Goal: Find contact information: Find contact information

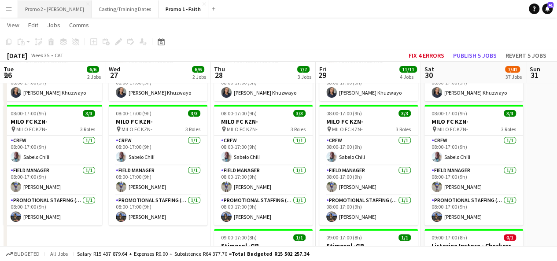
scroll to position [0, 315]
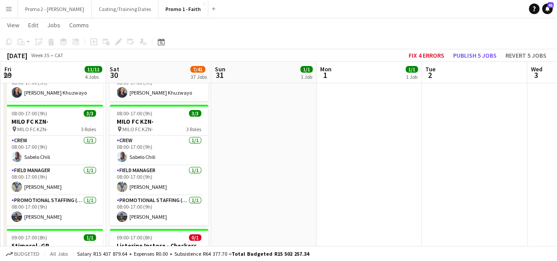
click at [12, 11] on app-icon "Menu" at bounding box center [8, 8] width 7 height 7
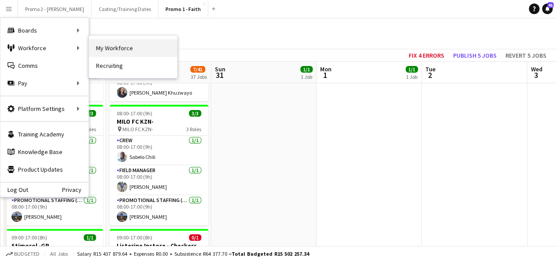
click at [133, 44] on link "My Workforce" at bounding box center [133, 48] width 88 height 18
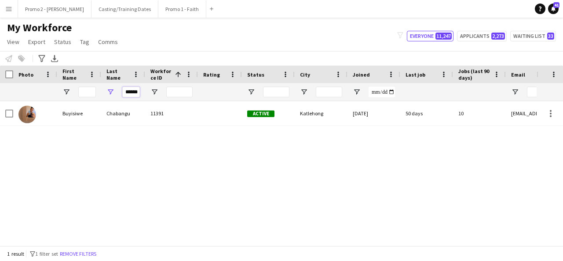
drag, startPoint x: 125, startPoint y: 92, endPoint x: 349, endPoint y: 65, distance: 225.6
click at [349, 66] on div "Workforce Details Photo First Name 1" at bounding box center [470, 84] width 941 height 36
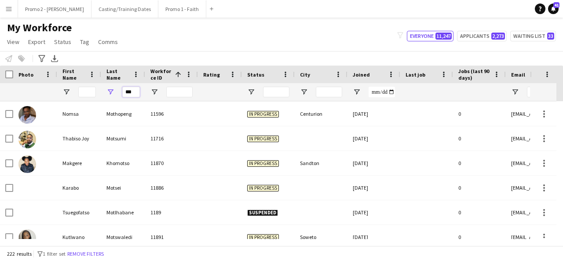
scroll to position [621, 0]
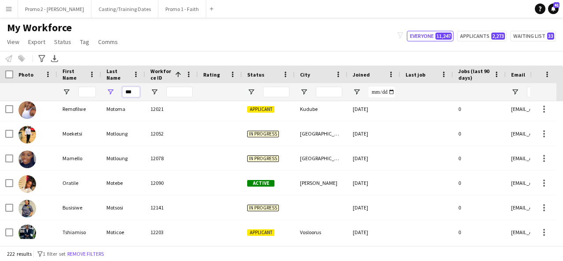
type input "***"
click at [82, 94] on input "First Name Filter Input" at bounding box center [87, 92] width 18 height 11
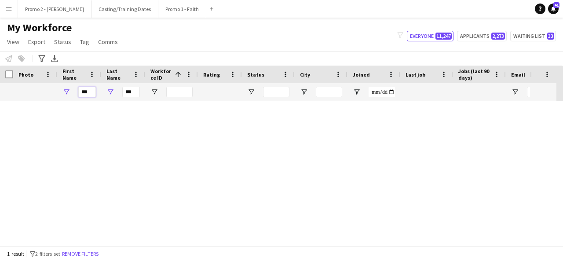
scroll to position [0, 0]
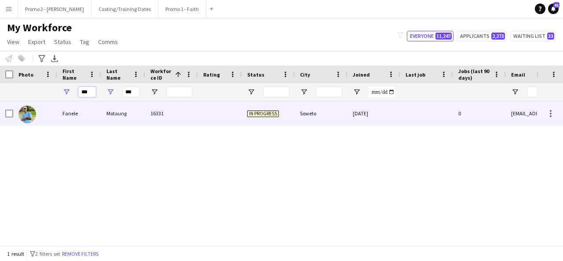
type input "***"
click at [110, 112] on div "Motaung" at bounding box center [123, 113] width 44 height 24
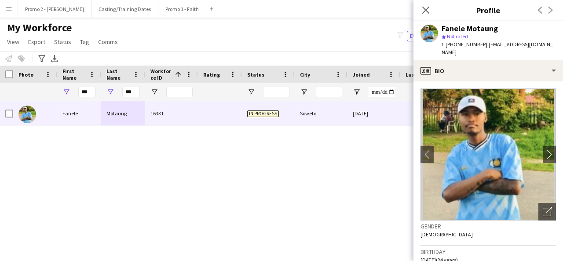
drag, startPoint x: 539, startPoint y: 44, endPoint x: 480, endPoint y: 44, distance: 58.5
click at [480, 44] on span "| [EMAIL_ADDRESS][DOMAIN_NAME]" at bounding box center [497, 48] width 111 height 15
copy span "[EMAIL_ADDRESS][DOMAIN_NAME]"
drag, startPoint x: 477, startPoint y: 43, endPoint x: 446, endPoint y: 44, distance: 30.8
click at [446, 44] on span "t. [PHONE_NUMBER]" at bounding box center [465, 44] width 46 height 7
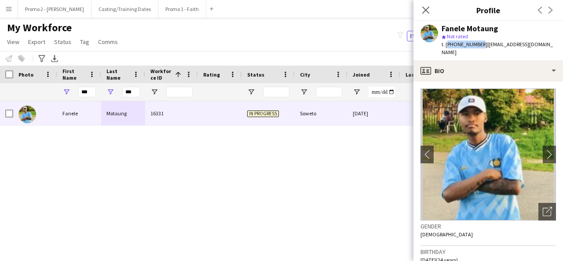
copy span "[PHONE_NUMBER]"
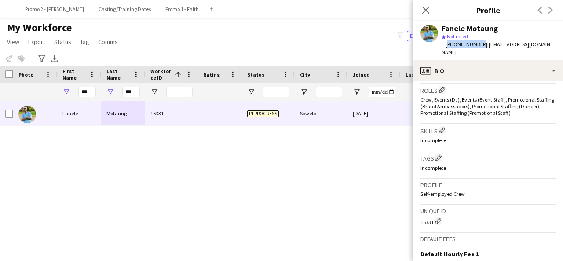
scroll to position [267, 0]
drag, startPoint x: 499, startPoint y: 30, endPoint x: 469, endPoint y: 30, distance: 29.9
click at [469, 30] on div "Fanele Motaung" at bounding box center [499, 29] width 114 height 8
copy div "Motaung"
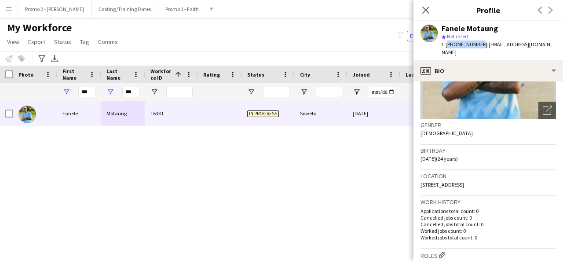
scroll to position [88, 0]
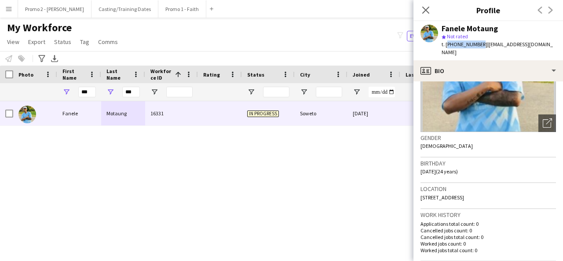
drag, startPoint x: 419, startPoint y: 188, endPoint x: 474, endPoint y: 188, distance: 55.0
click at [474, 188] on app-crew-profile-bio "chevron-left chevron-right Open photos pop-in Gender [DEMOGRAPHIC_DATA] Birthda…" at bounding box center [489, 171] width 150 height 180
copy span "[STREET_ADDRESS]"
drag, startPoint x: 444, startPoint y: 161, endPoint x: 418, endPoint y: 161, distance: 26.4
click at [418, 161] on app-crew-profile-bio "chevron-left chevron-right Open photos pop-in Gender [DEMOGRAPHIC_DATA] Birthda…" at bounding box center [489, 171] width 150 height 180
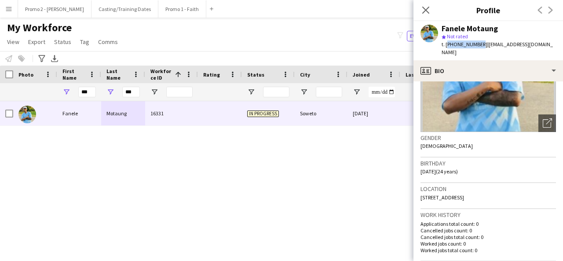
copy span "[DATE]"
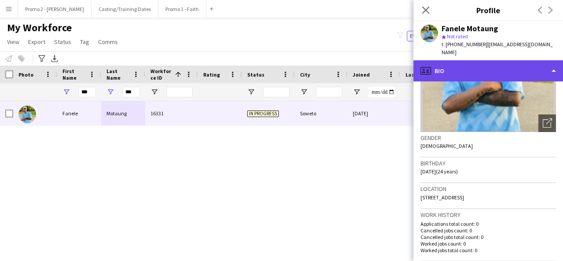
click at [463, 66] on div "profile Bio" at bounding box center [489, 70] width 150 height 21
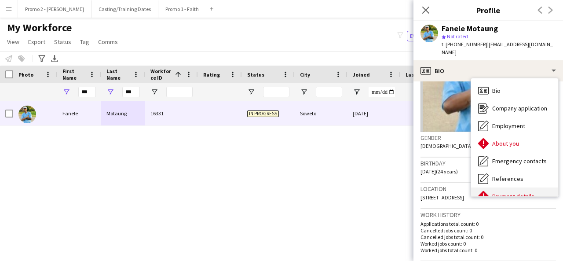
click at [525, 187] on div "Payment details Payment details" at bounding box center [514, 196] width 87 height 18
